Goal: Complete application form

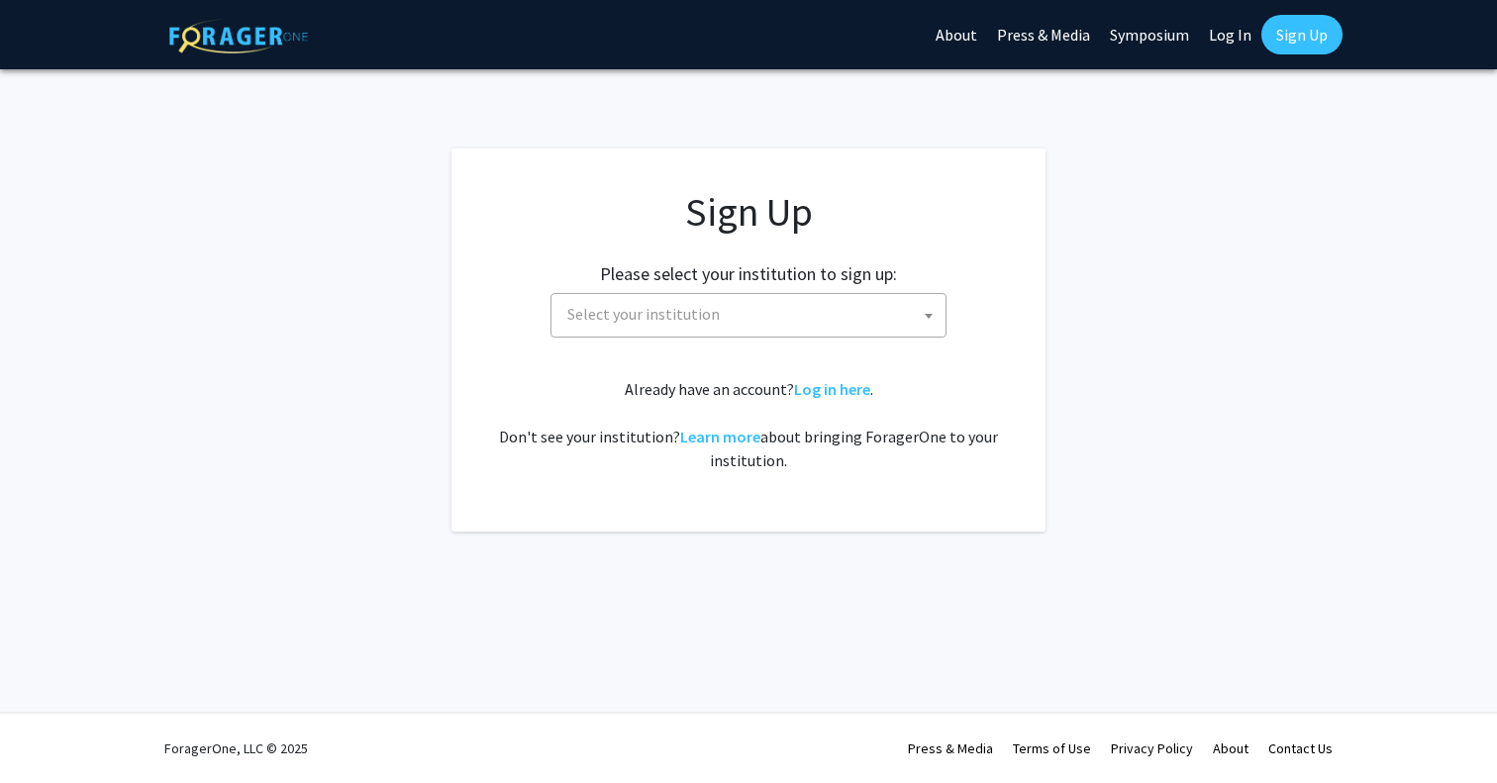
click at [802, 305] on span "Select your institution" at bounding box center [752, 314] width 386 height 41
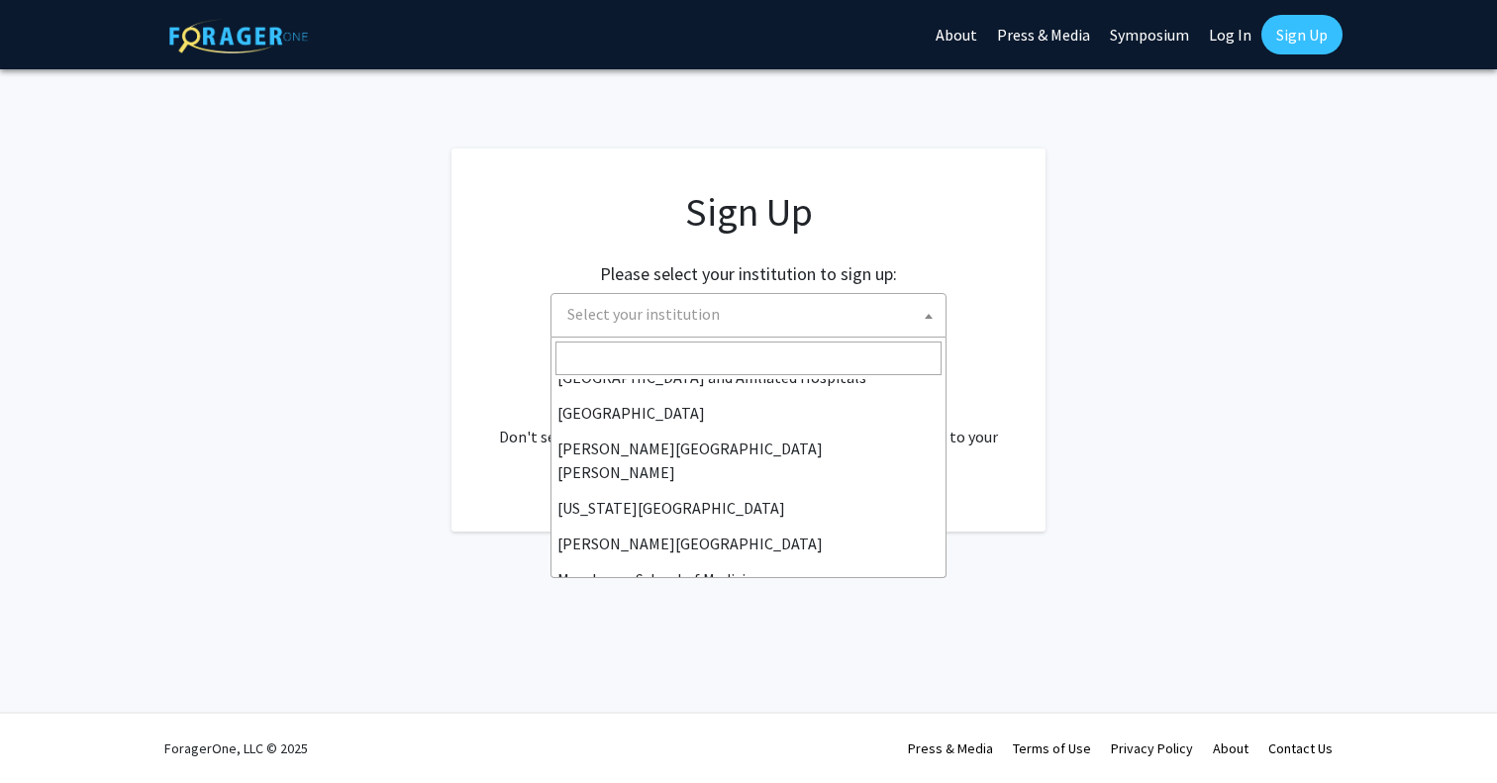
scroll to position [340, 0]
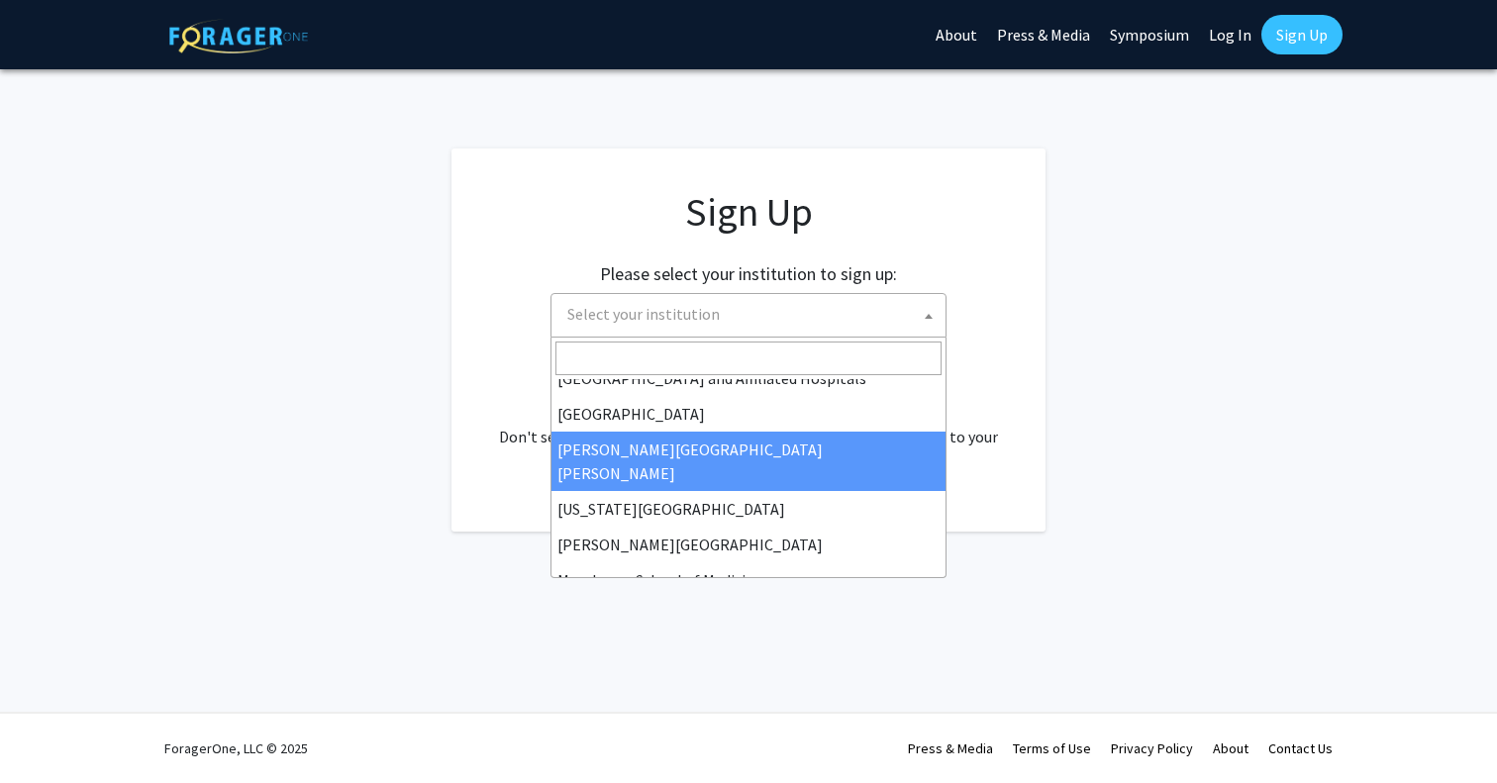
select select "1"
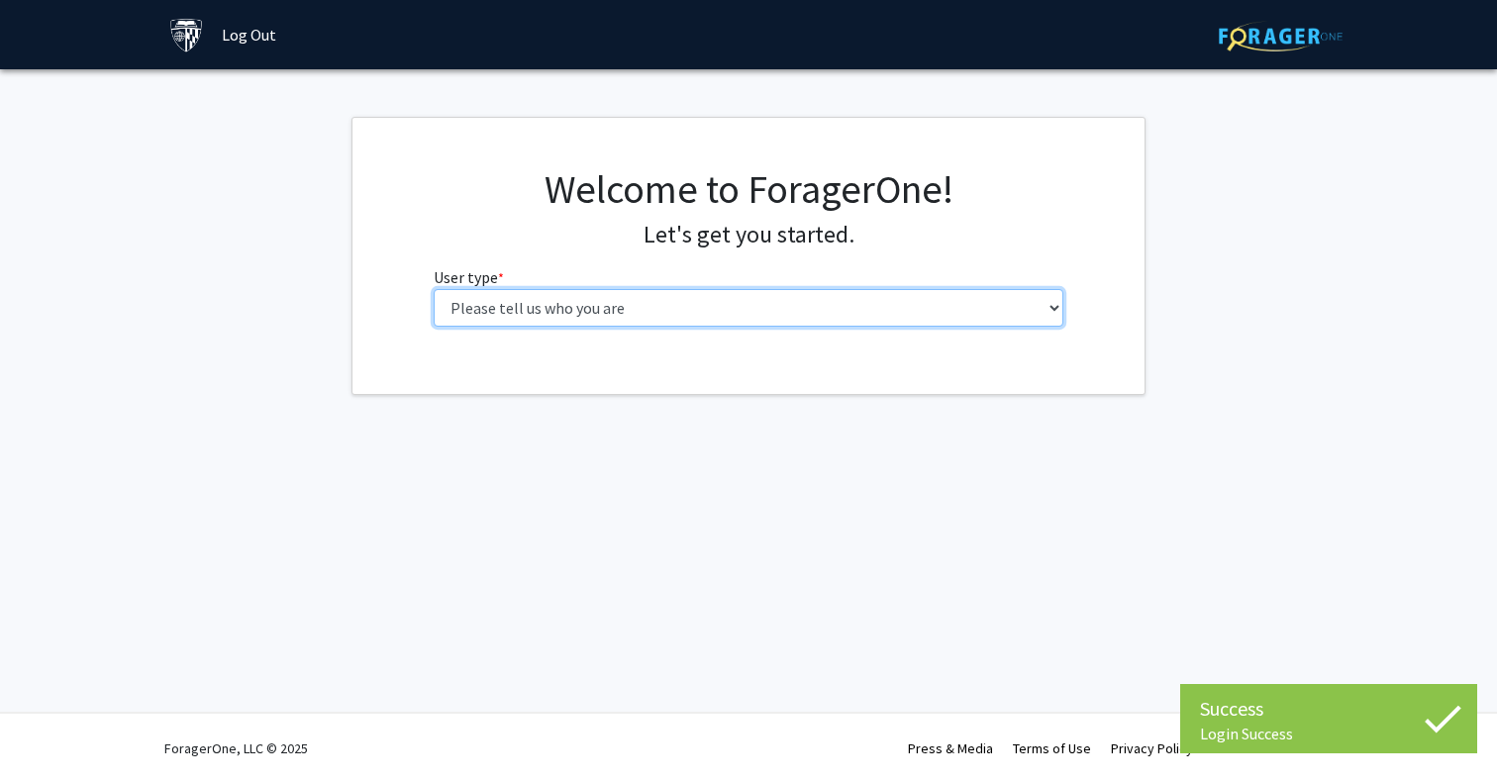
click at [822, 309] on select "Please tell us who you are Undergraduate Student Master's Student Doctoral Cand…" at bounding box center [749, 308] width 631 height 38
select select "2: masters"
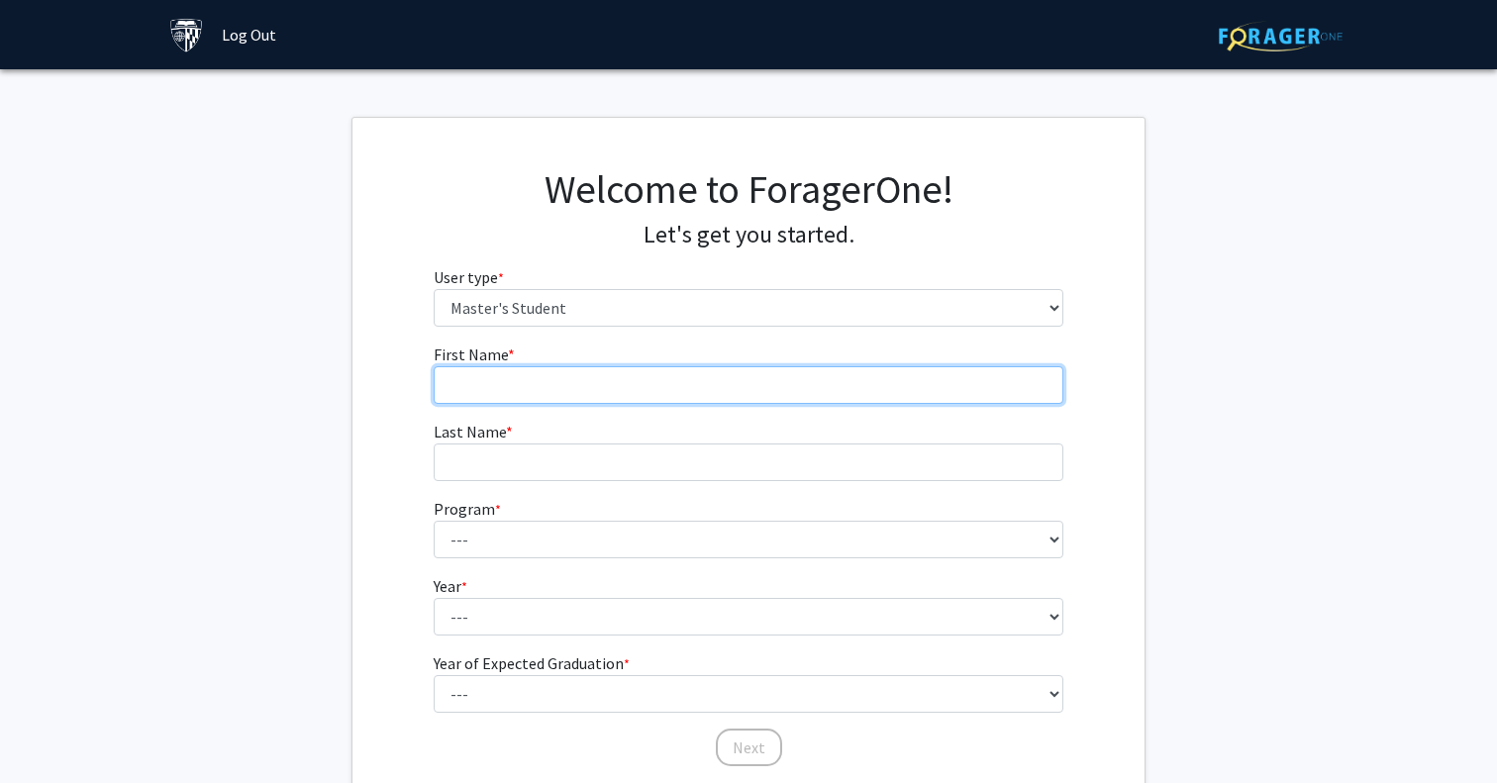
click at [710, 378] on input "First Name * required" at bounding box center [749, 385] width 631 height 38
type input "Albert"
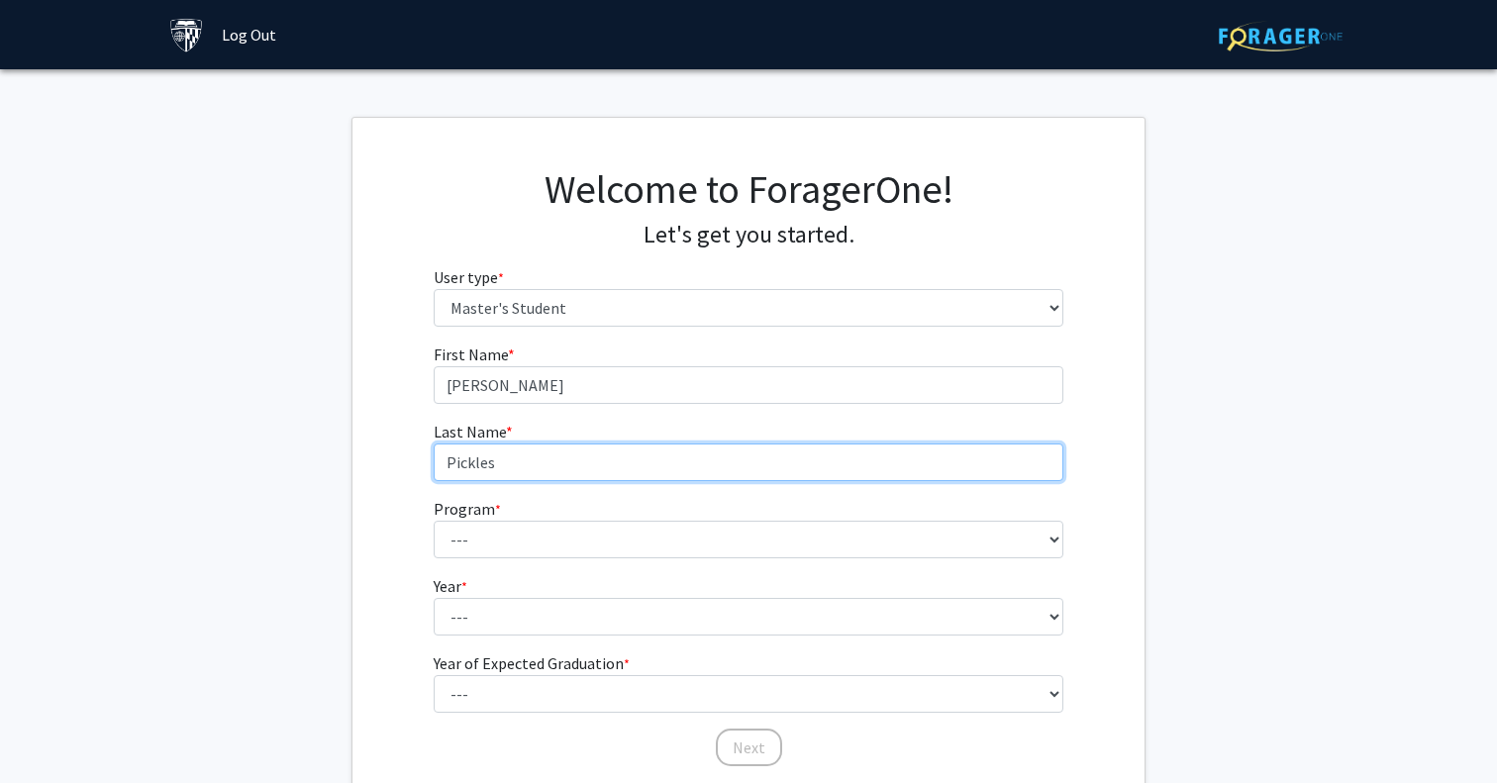
type input "Pickles"
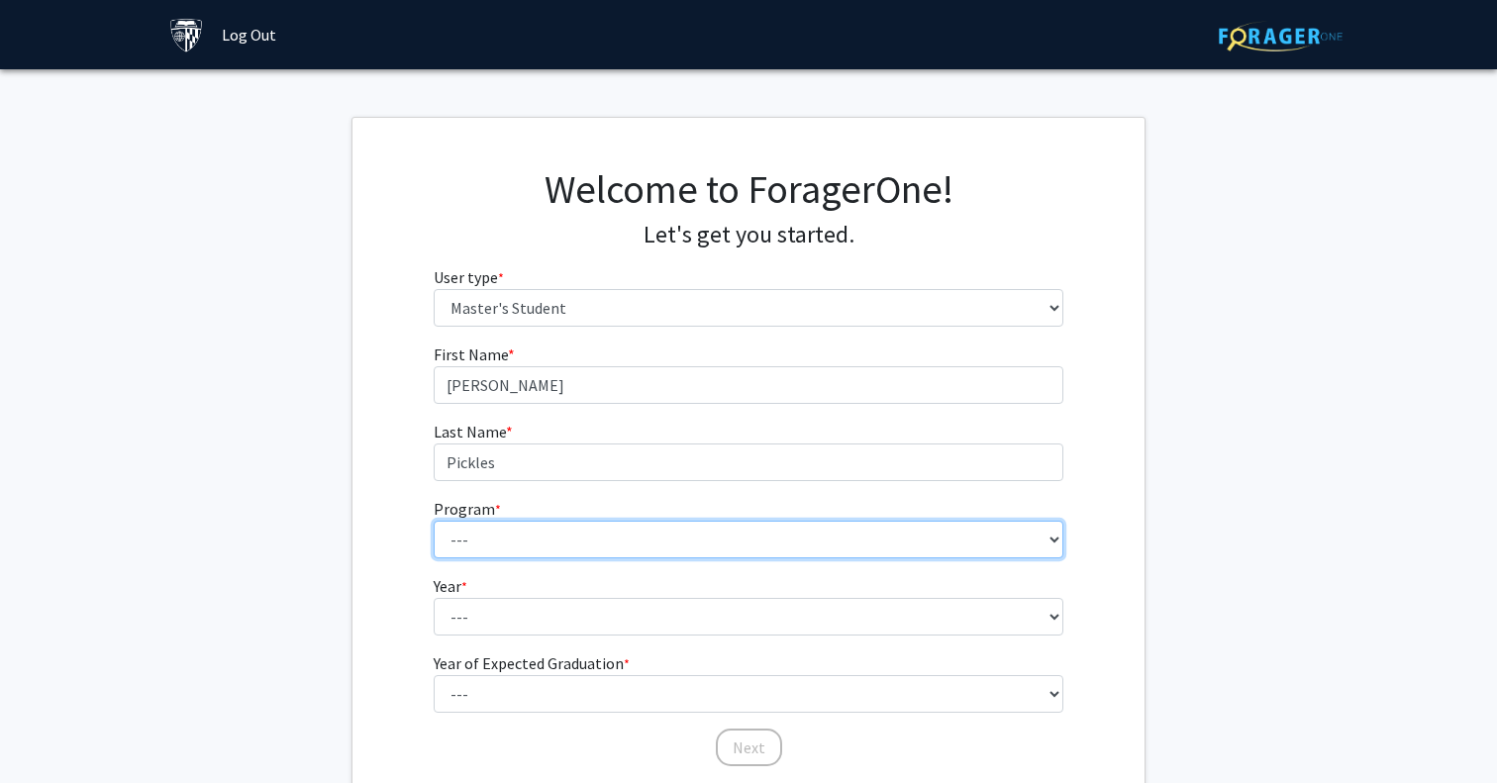
click at [916, 545] on select "--- Anatomy Education Applied and Computational Mathematics Applied Biomedical …" at bounding box center [749, 540] width 631 height 38
select select "53: 42"
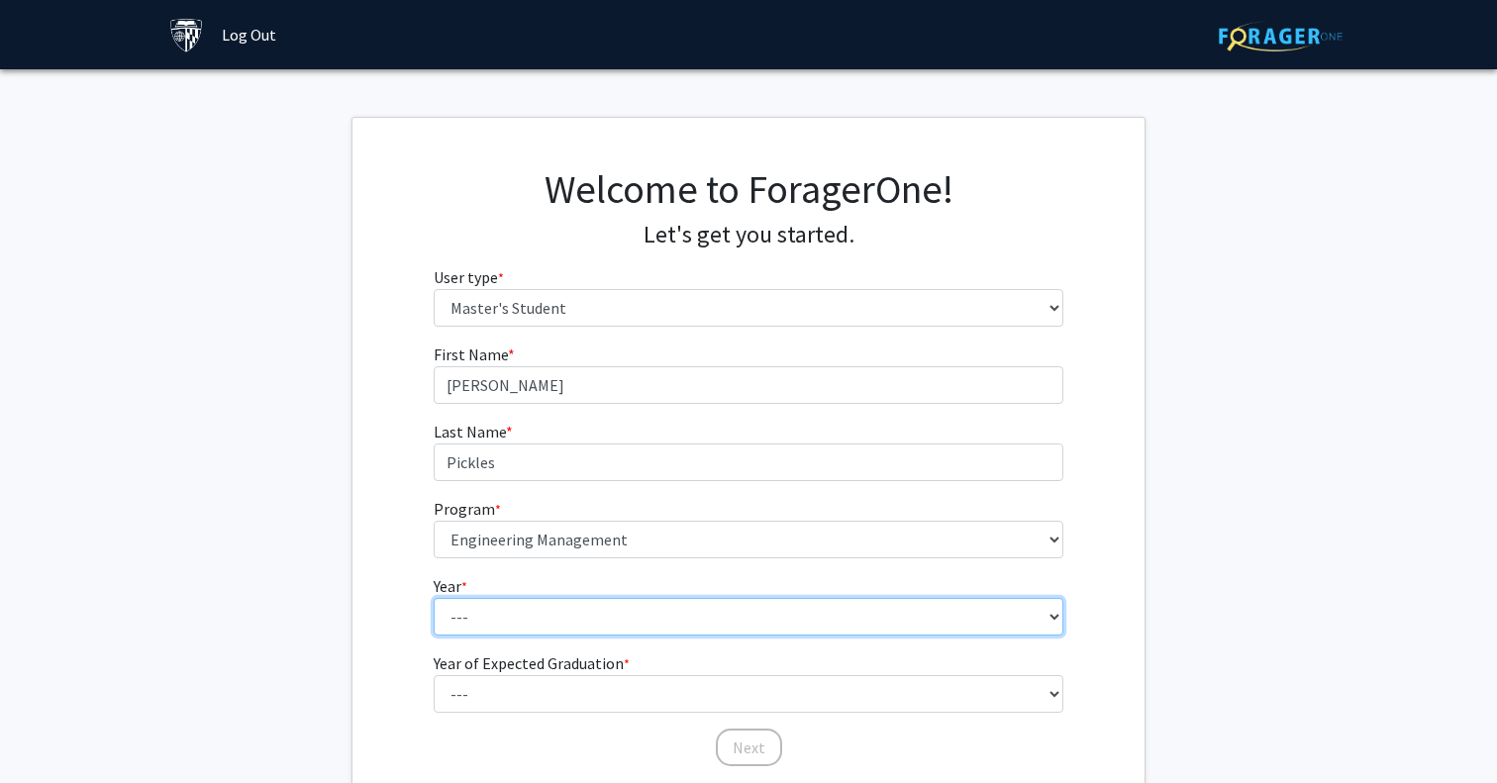
click at [616, 621] on select "--- First Year Second Year" at bounding box center [749, 617] width 631 height 38
select select "1: first_year"
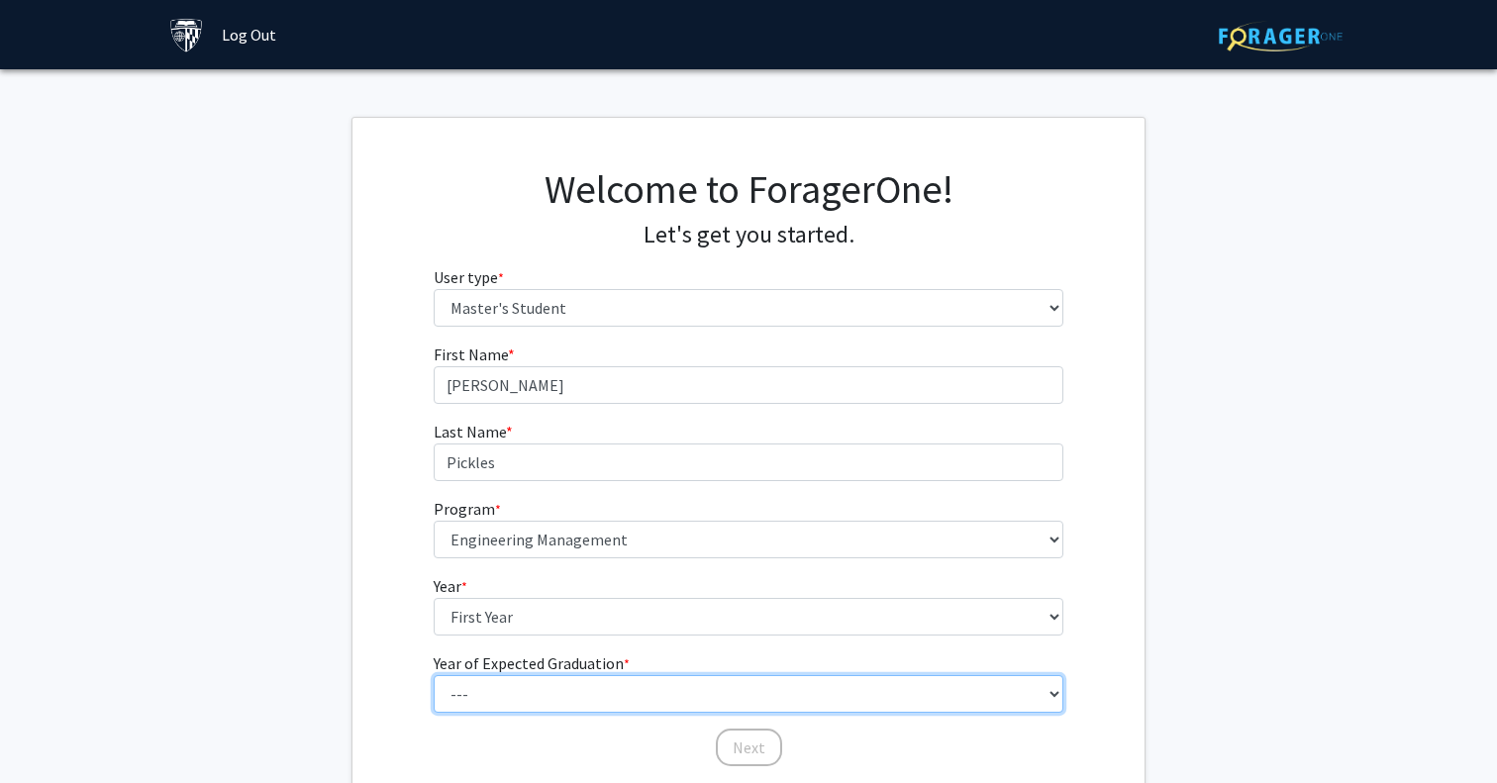
click at [616, 695] on select "--- 2025 2026 2027 2028 2029 2030 2031 2032 2033 2034" at bounding box center [749, 694] width 631 height 38
select select "3: 2027"
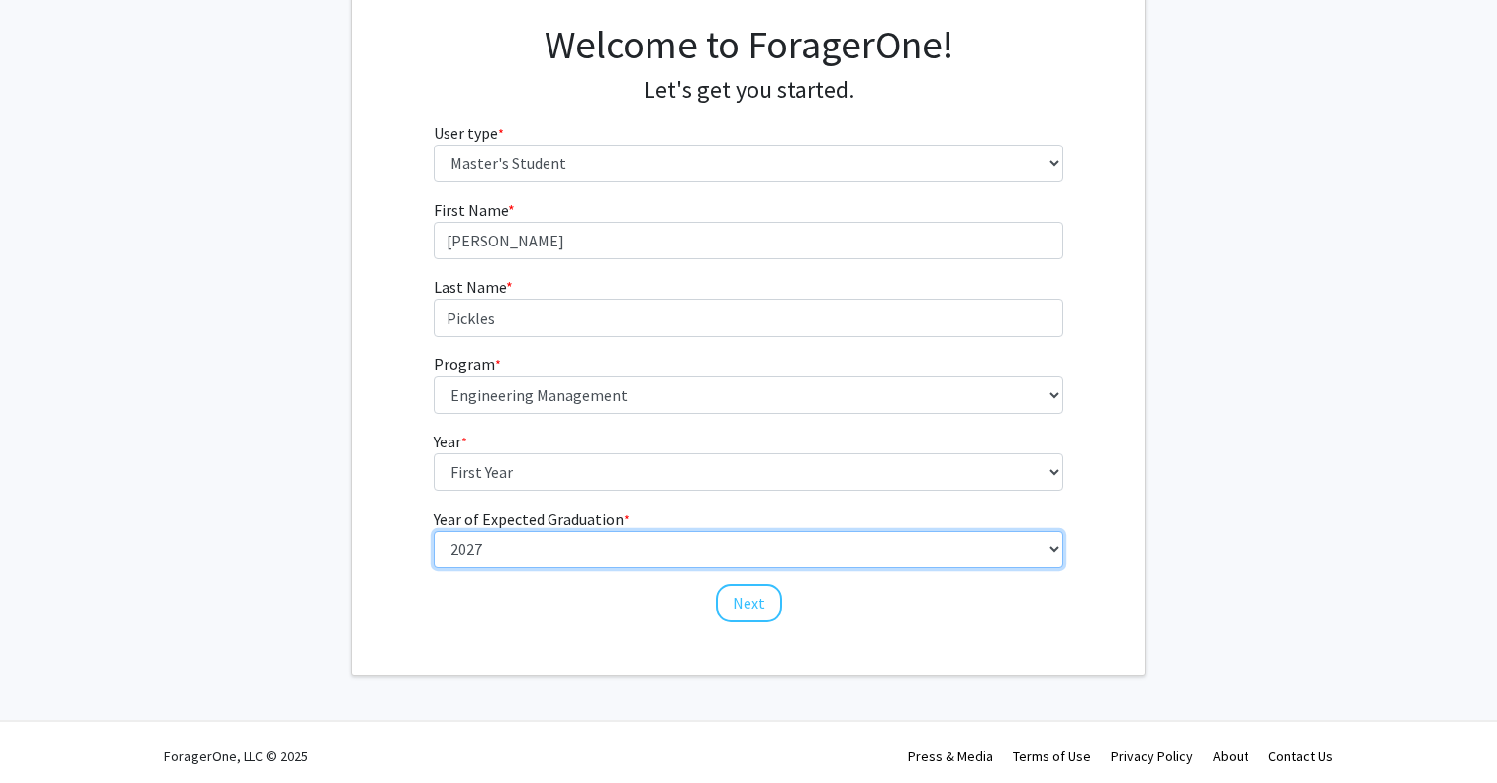
scroll to position [152, 0]
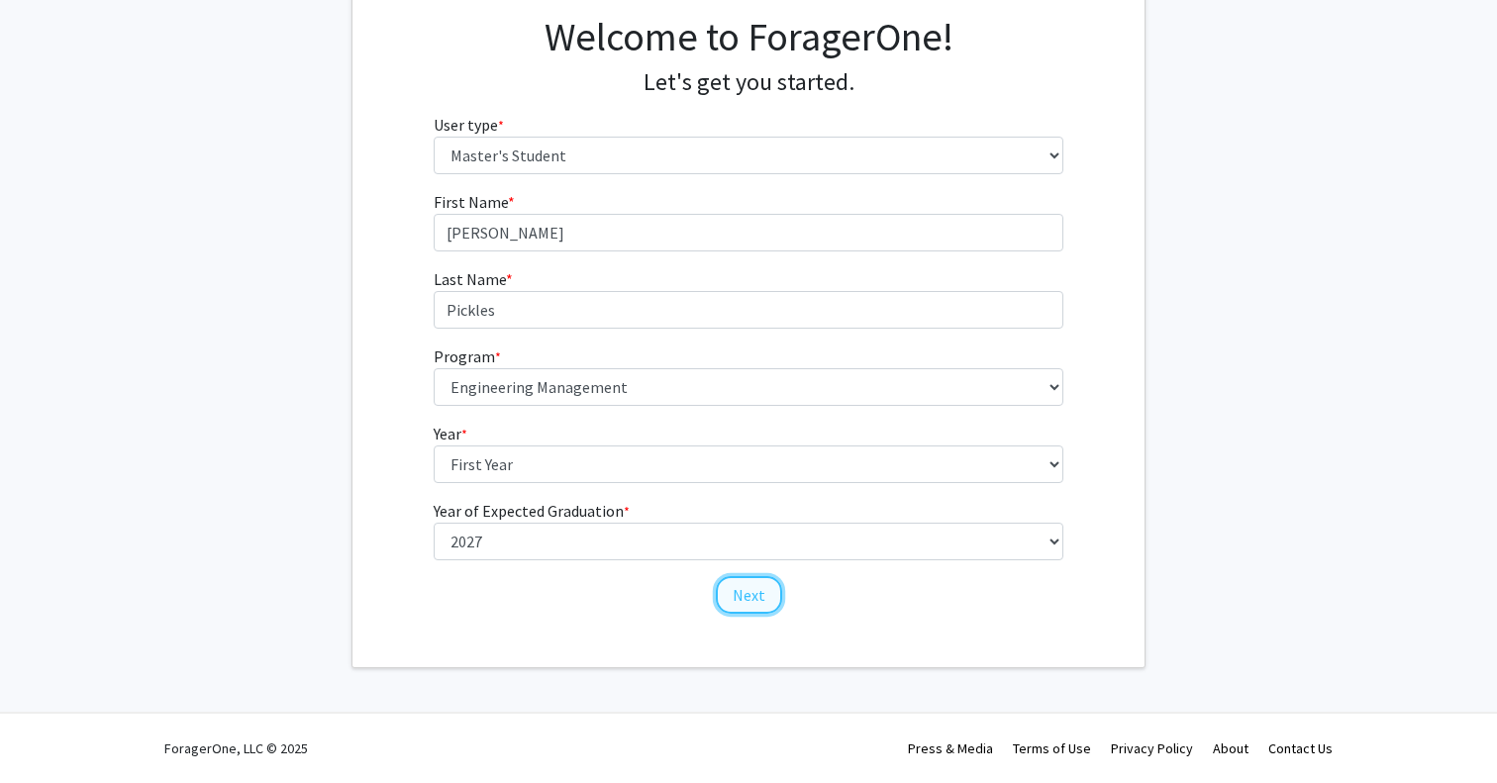
click at [775, 594] on button "Next" at bounding box center [749, 595] width 66 height 38
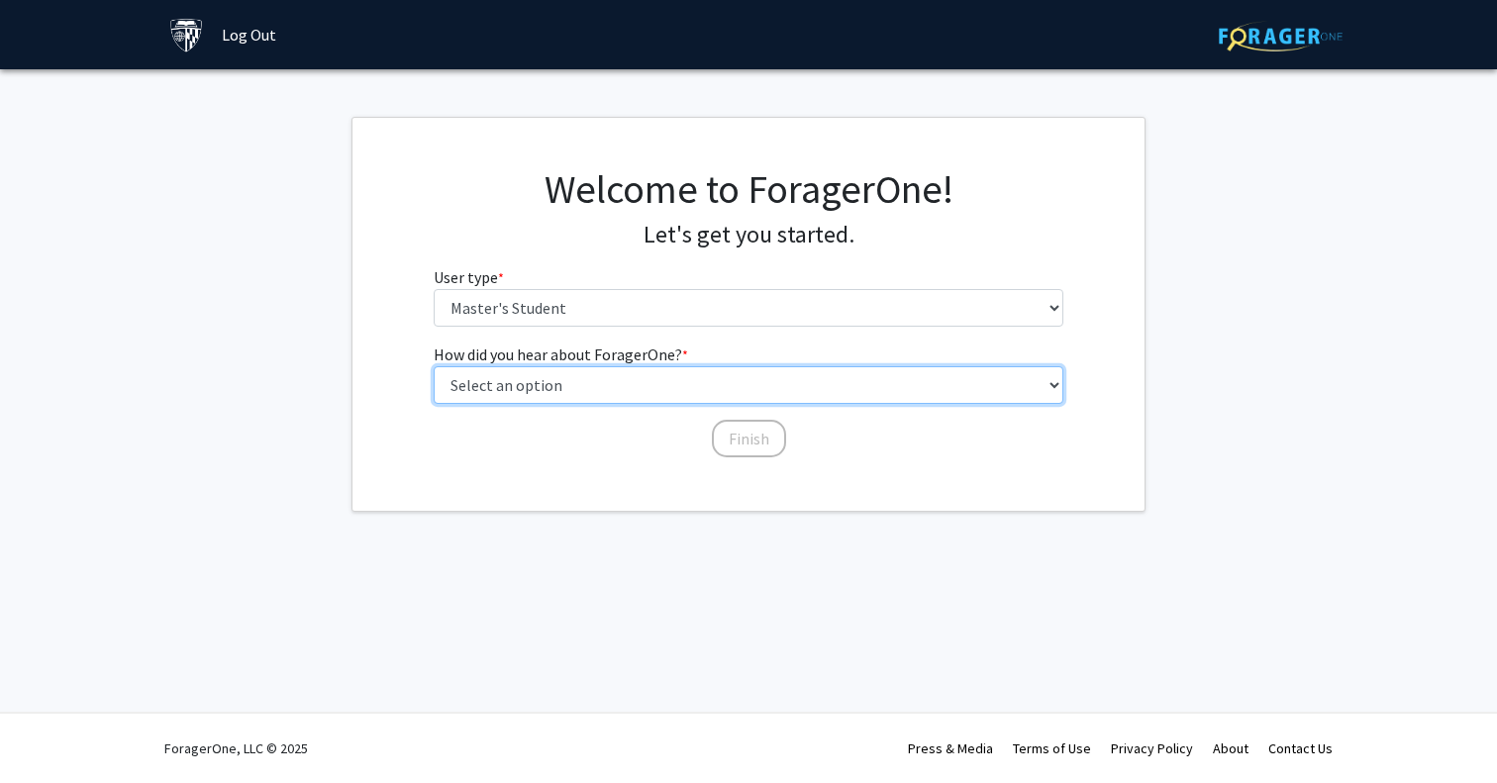
click at [914, 393] on select "Select an option Peer/student recommendation Faculty/staff recommendation Unive…" at bounding box center [749, 385] width 631 height 38
select select "3: university_website"
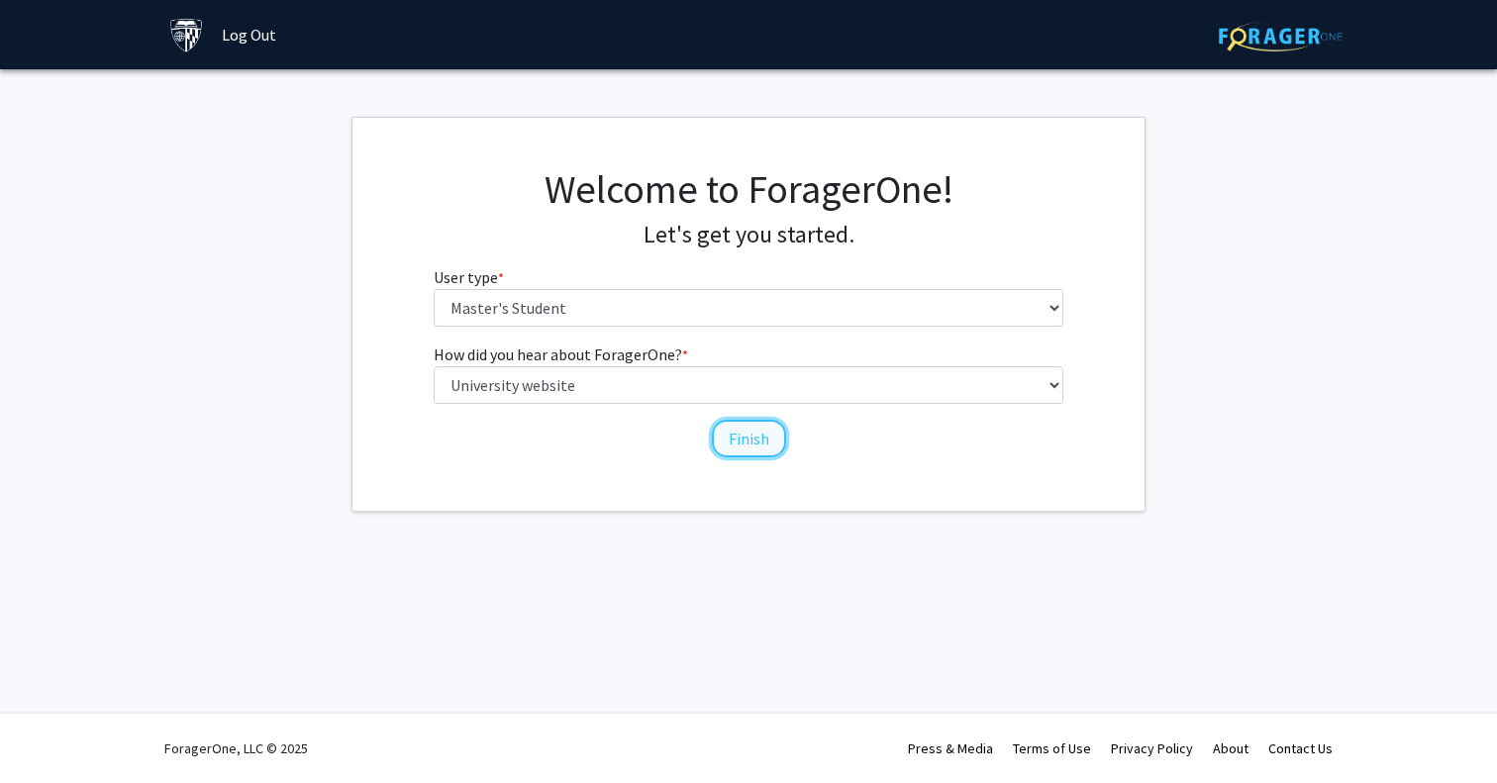
click at [727, 445] on button "Finish" at bounding box center [749, 439] width 74 height 38
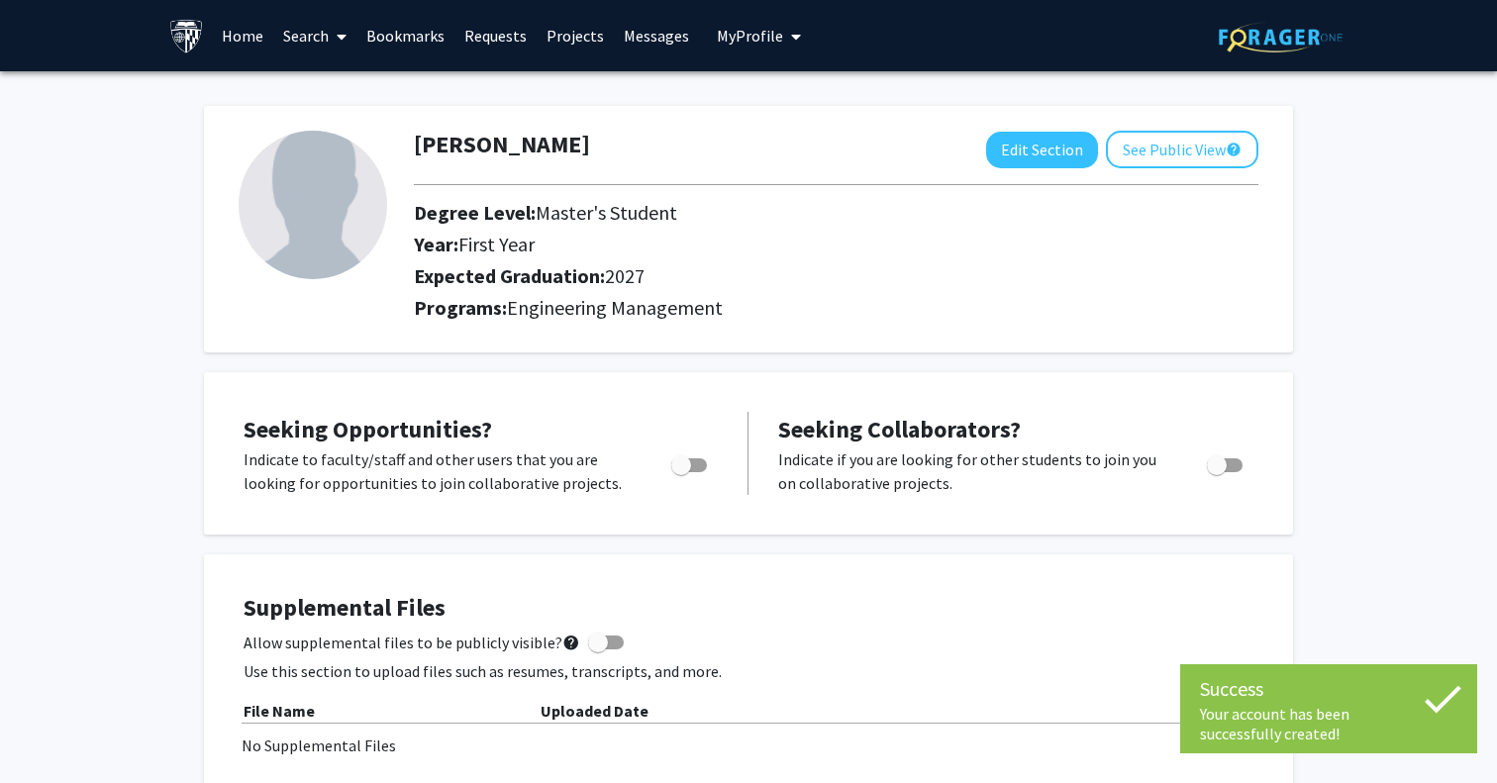
scroll to position [12, 0]
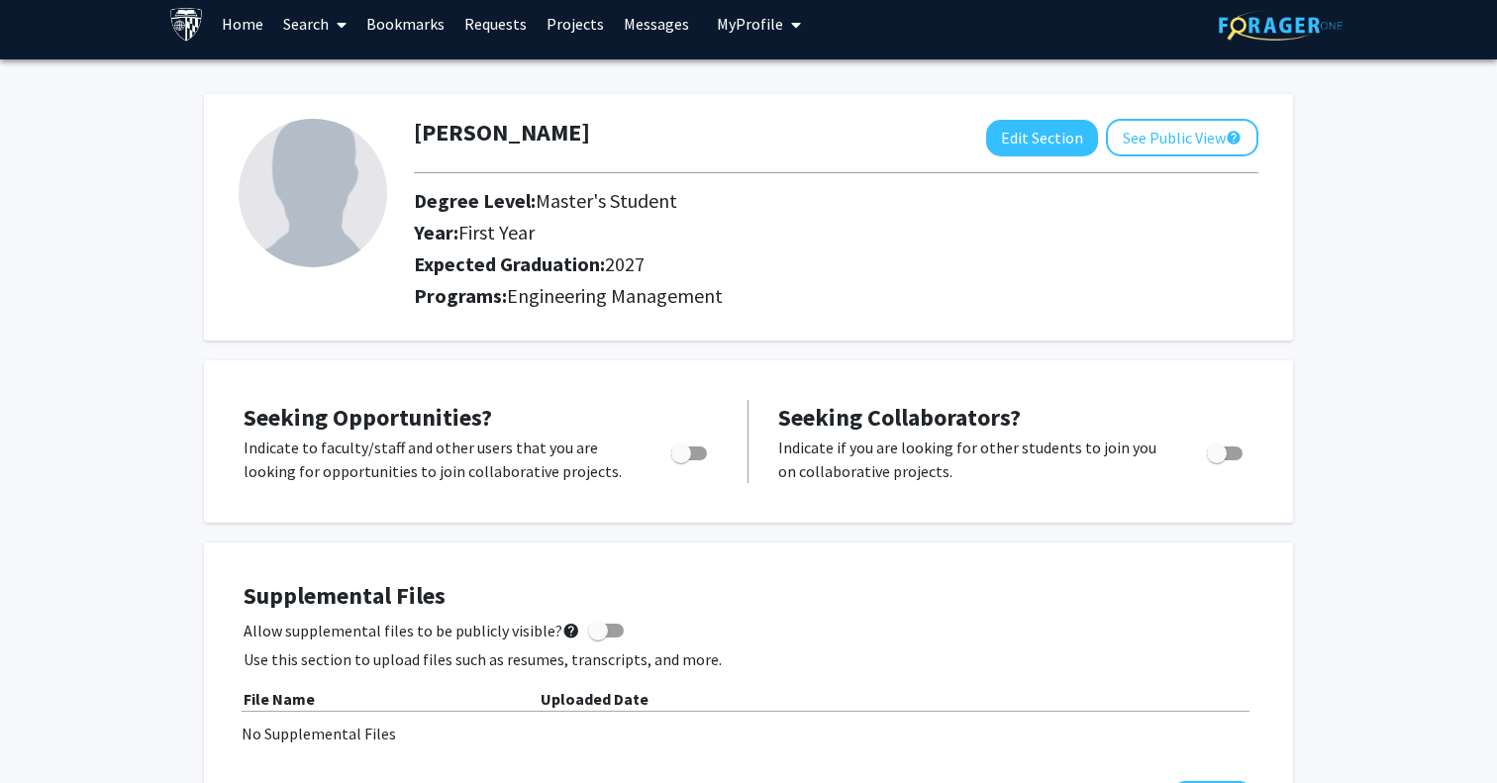
click at [248, 16] on link "Home" at bounding box center [242, 23] width 61 height 69
